Goal: Find contact information

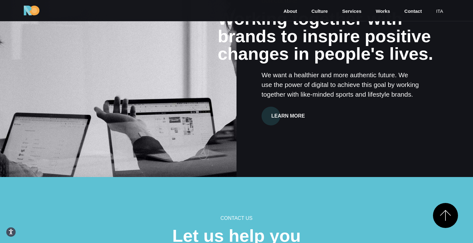
scroll to position [1873, 0]
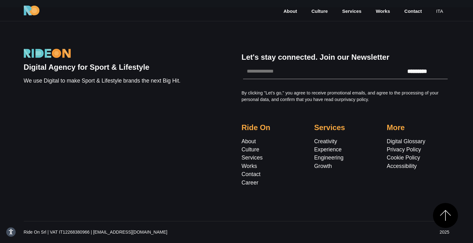
click at [254, 174] on link "Contact" at bounding box center [250, 174] width 19 height 6
drag, startPoint x: 24, startPoint y: 231, endPoint x: 47, endPoint y: 235, distance: 22.8
click at [47, 235] on p "Ride On Srl | VAT IT12268380966 | [EMAIL_ADDRESS][DOMAIN_NAME]" at bounding box center [164, 232] width 280 height 7
copy p "Ride On Srl"
